Goal: Task Accomplishment & Management: Manage account settings

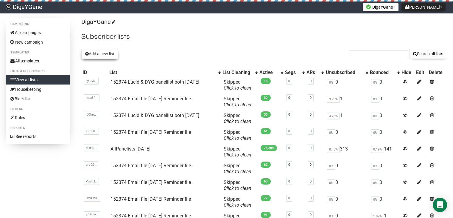
click at [107, 55] on button "Add a new list" at bounding box center [99, 54] width 37 height 10
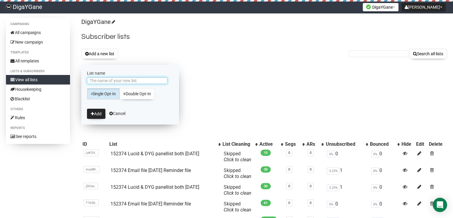
click at [124, 80] on input "List name" at bounding box center [127, 80] width 81 height 7
paste input "152374 Lucid & DYG panellist both [DATE]"
type input "152374 Lucid & DYG panellist both [DATE]"
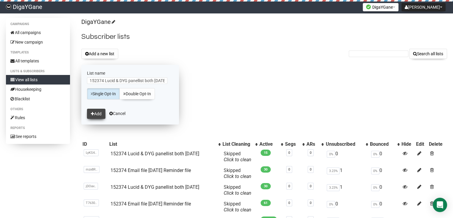
click at [95, 114] on button "Add" at bounding box center [96, 114] width 18 height 10
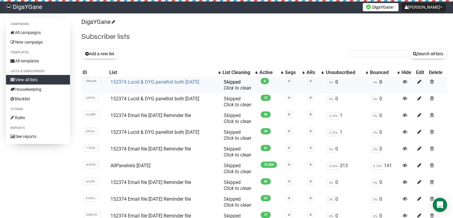
click at [163, 82] on link "152374 Lucid & DYG panellist both [DATE]" at bounding box center [155, 82] width 89 height 6
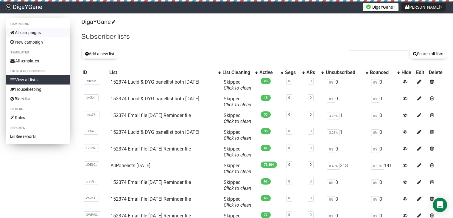
click at [33, 32] on link "All campaigns" at bounding box center [38, 33] width 64 height 10
click at [101, 55] on button "Add a new list" at bounding box center [99, 54] width 37 height 10
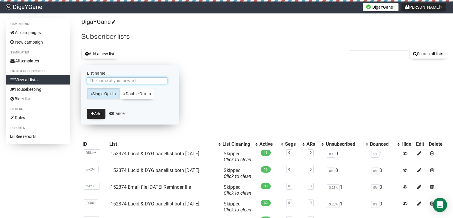
click at [106, 79] on input "List name" at bounding box center [127, 80] width 81 height 7
paste input "152374 Email file [DATE] Reminder file"
type input "152374 Email file [DATE] Reminder file"
click at [101, 111] on button "Add" at bounding box center [96, 114] width 18 height 10
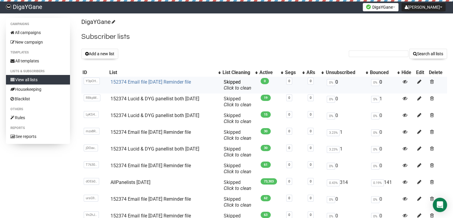
click at [162, 81] on link "152374 Email file SEPT 10 Reminder file" at bounding box center [151, 82] width 81 height 6
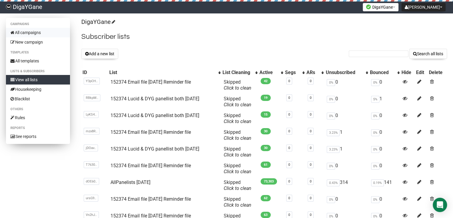
click at [27, 33] on link "All campaigns" at bounding box center [38, 33] width 64 height 10
